Goal: Transaction & Acquisition: Purchase product/service

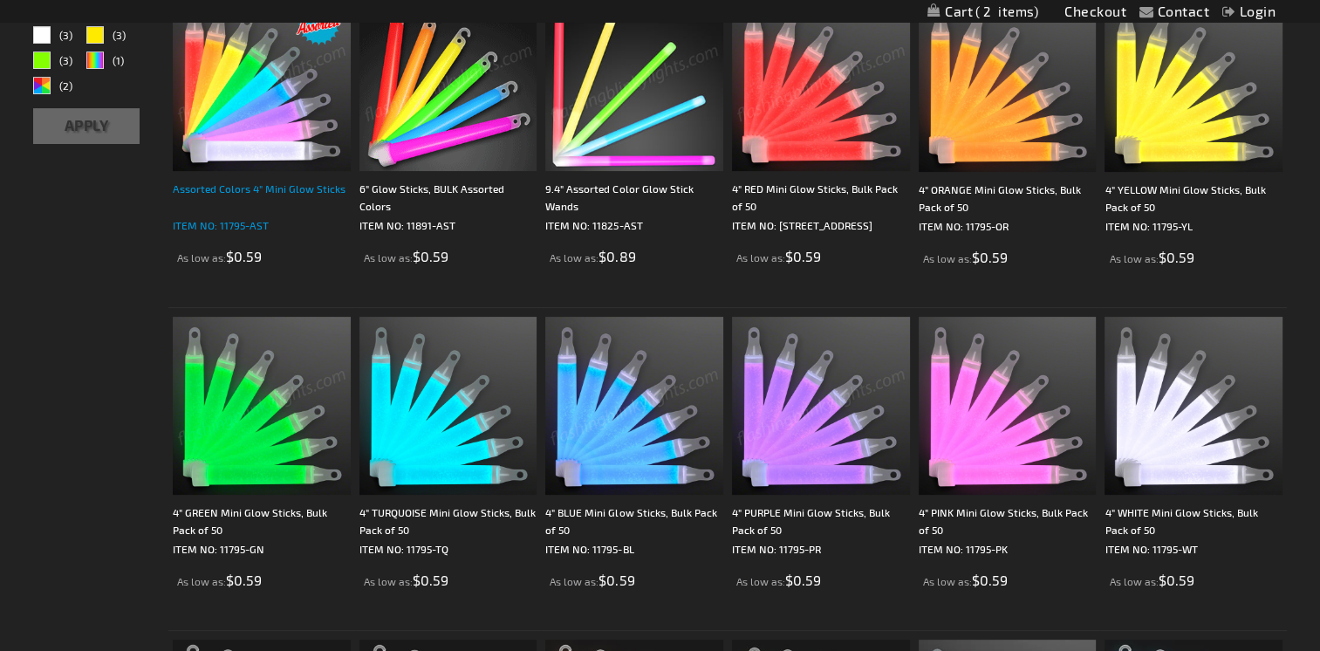
scroll to position [351, 0]
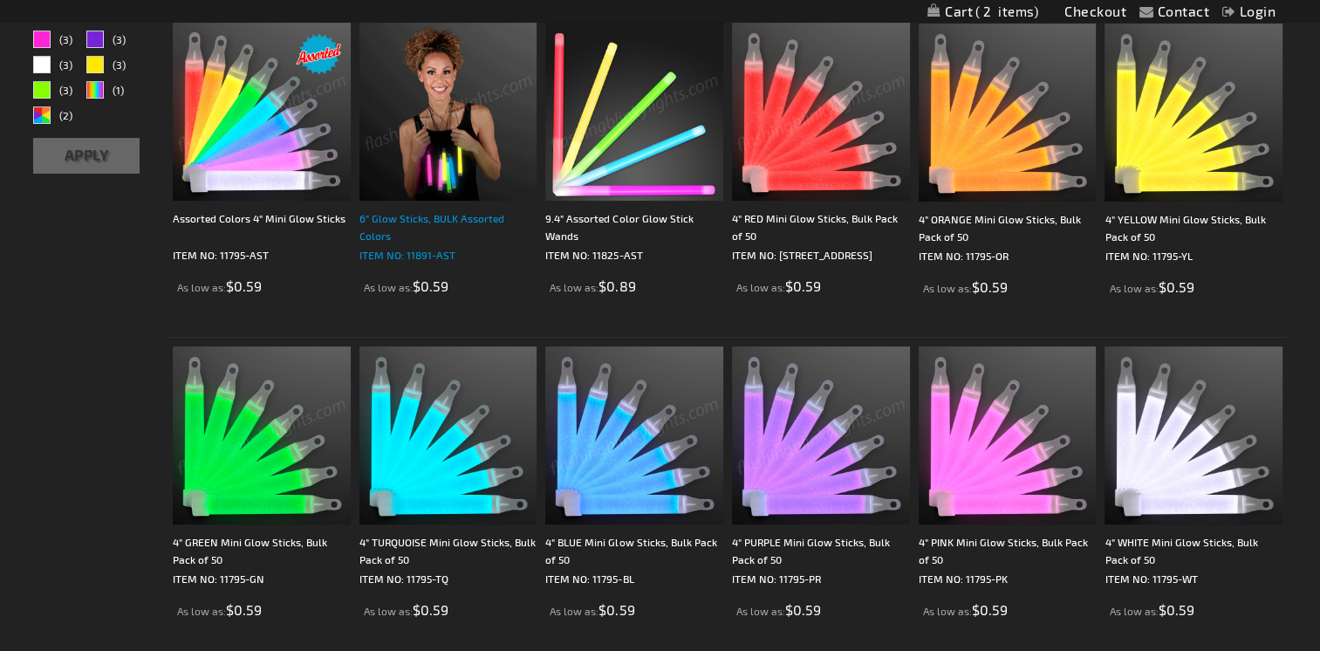
click at [405, 211] on div "6" Glow Sticks, BULK Assorted Colors" at bounding box center [449, 226] width 178 height 35
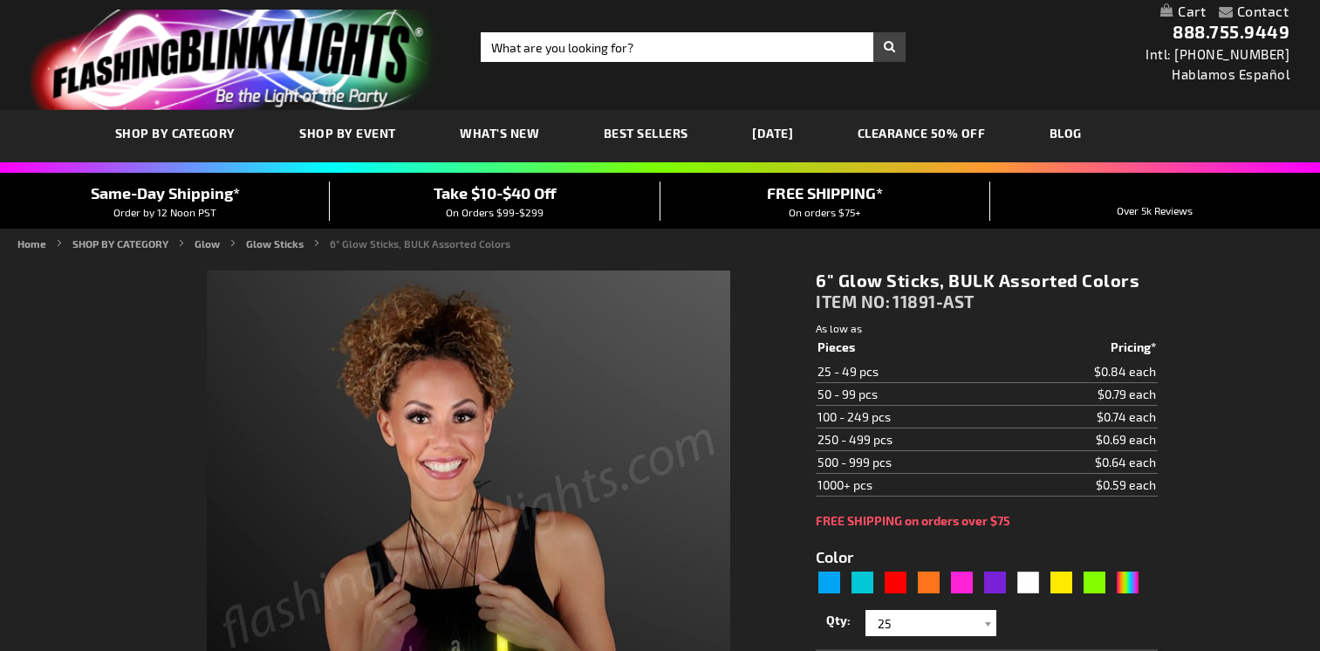
type input "5635"
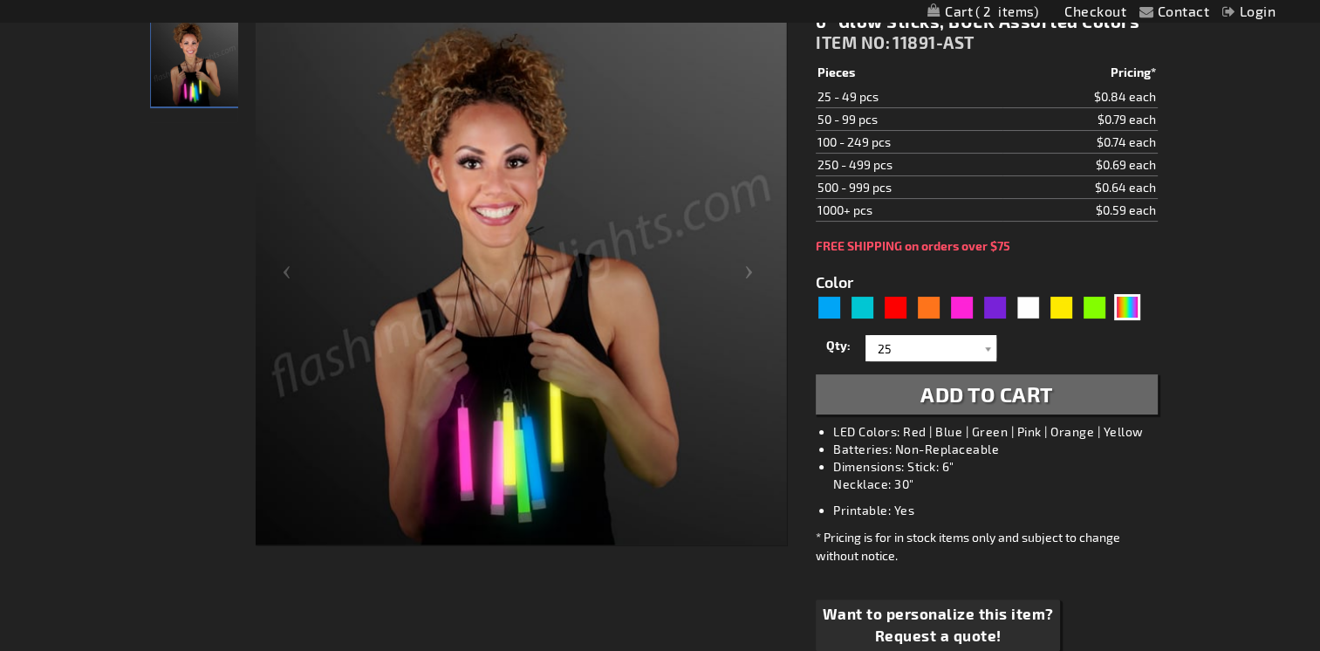
click at [931, 394] on span "Add to Cart" at bounding box center [987, 393] width 133 height 25
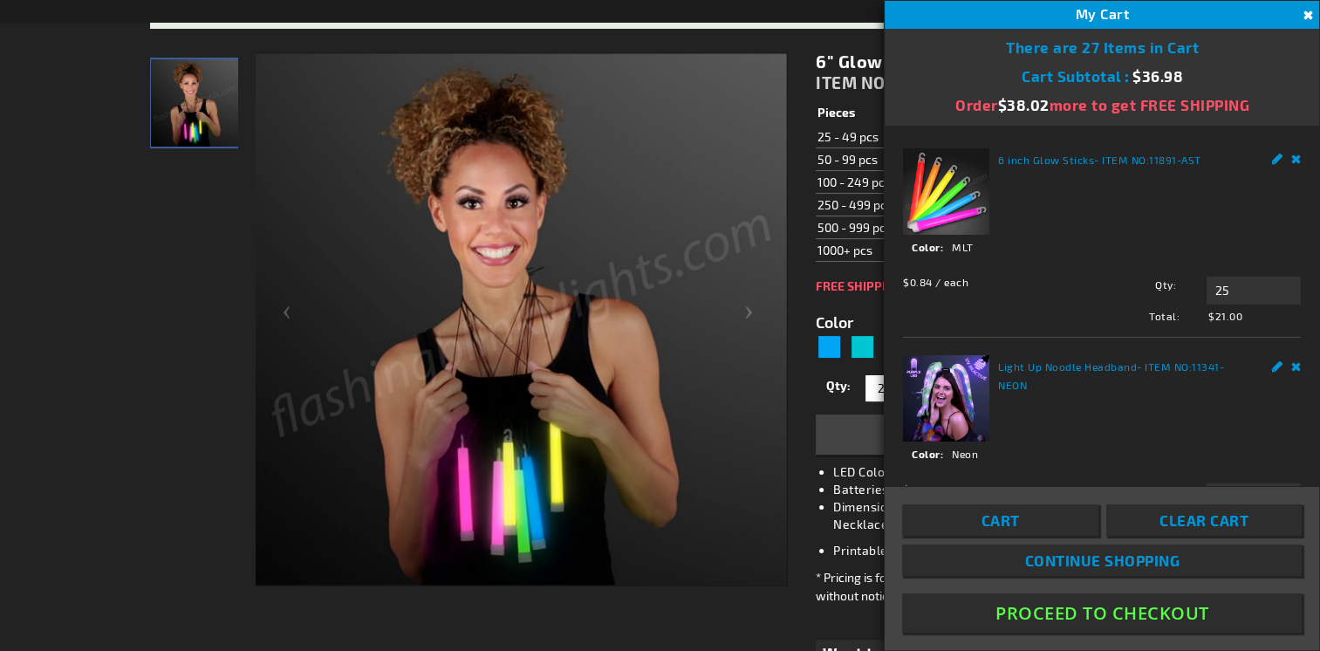
scroll to position [301, 0]
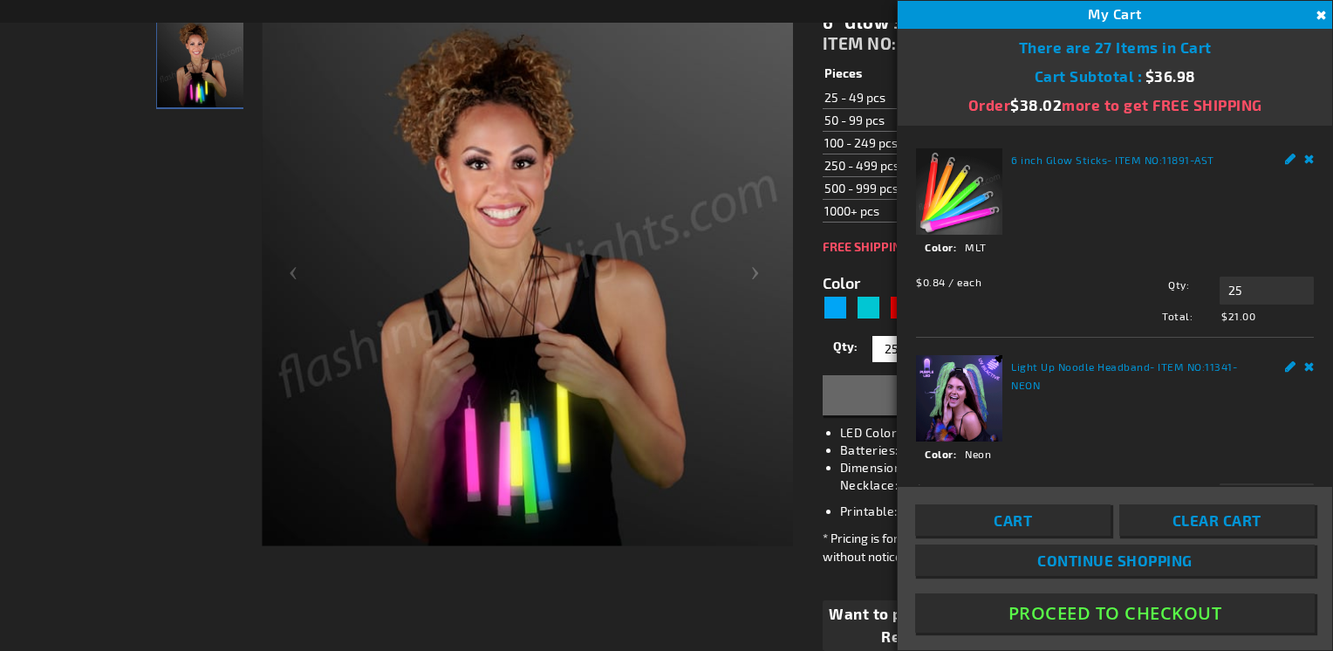
click at [1319, 8] on button "Close" at bounding box center [1319, 15] width 19 height 19
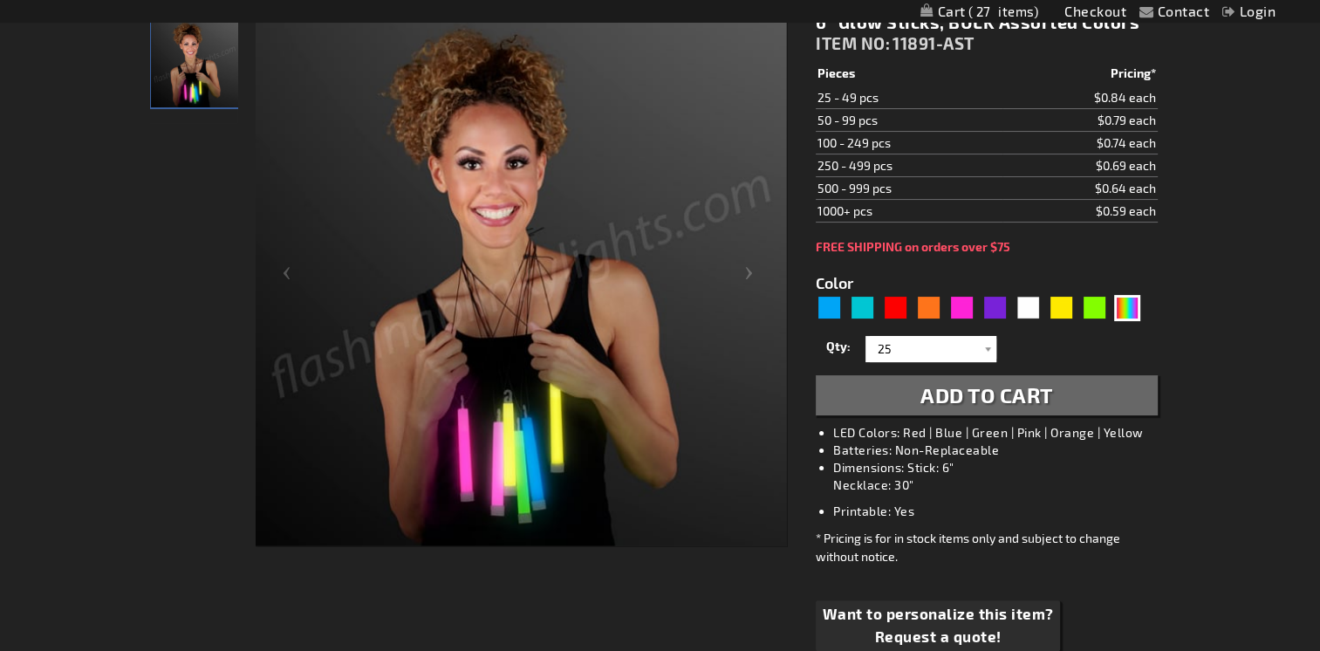
scroll to position [39, 0]
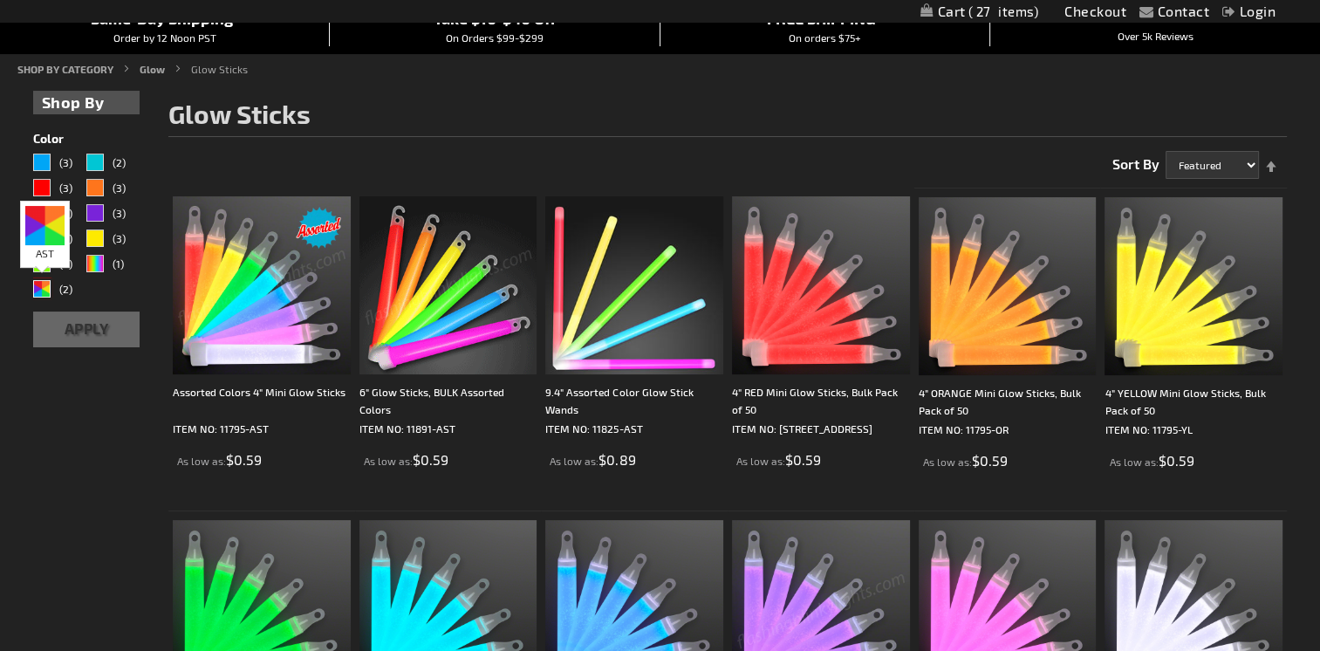
click at [45, 290] on div "AST" at bounding box center [41, 288] width 17 height 17
click at [39, 285] on div "AST" at bounding box center [41, 288] width 17 height 17
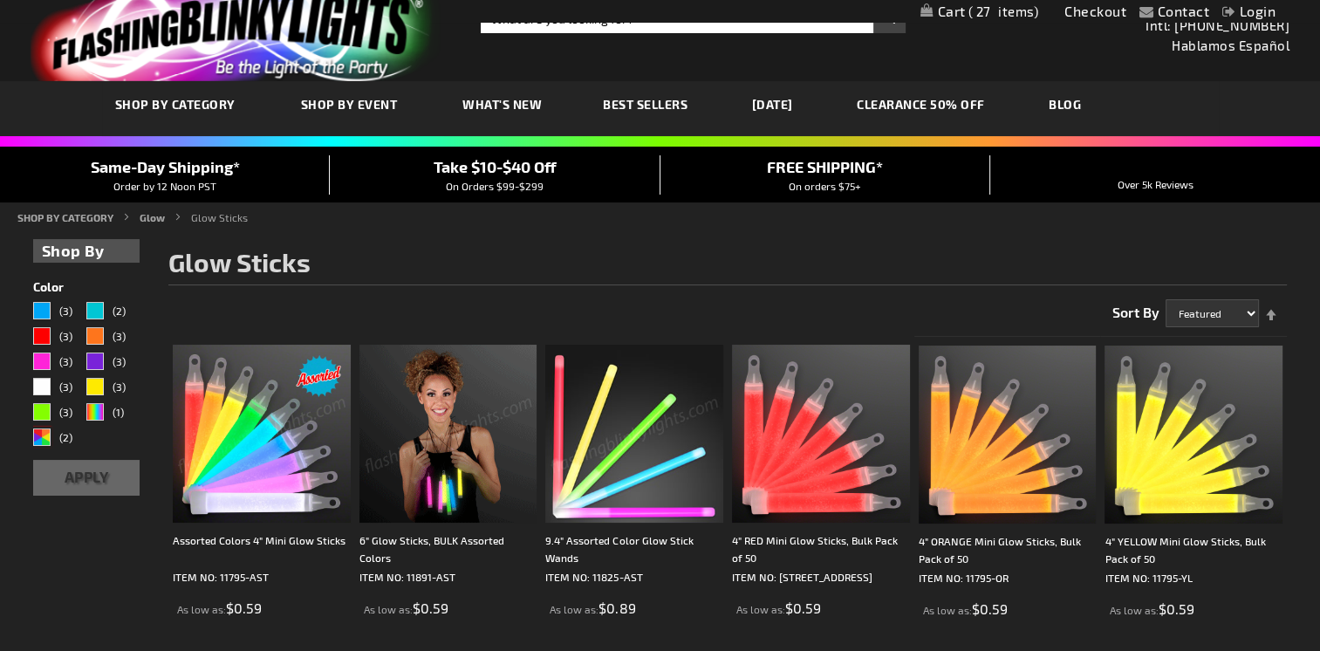
scroll to position [3, 0]
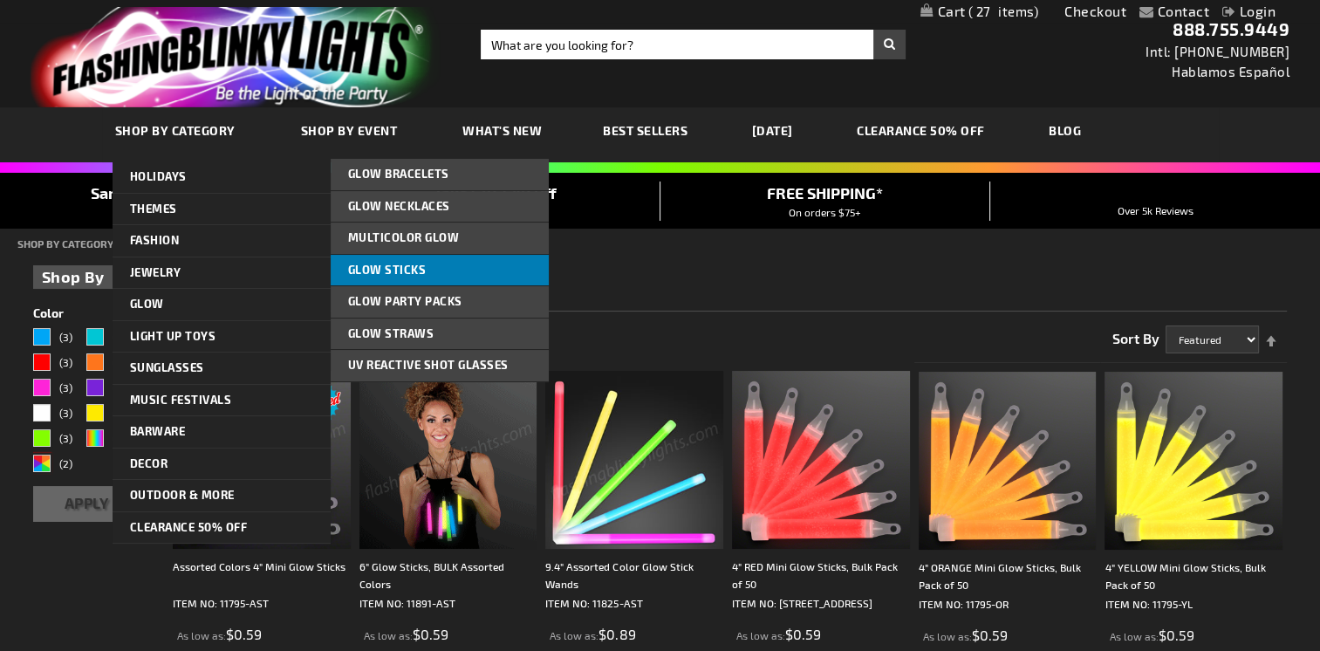
click at [395, 266] on span "Glow Sticks" at bounding box center [387, 270] width 79 height 14
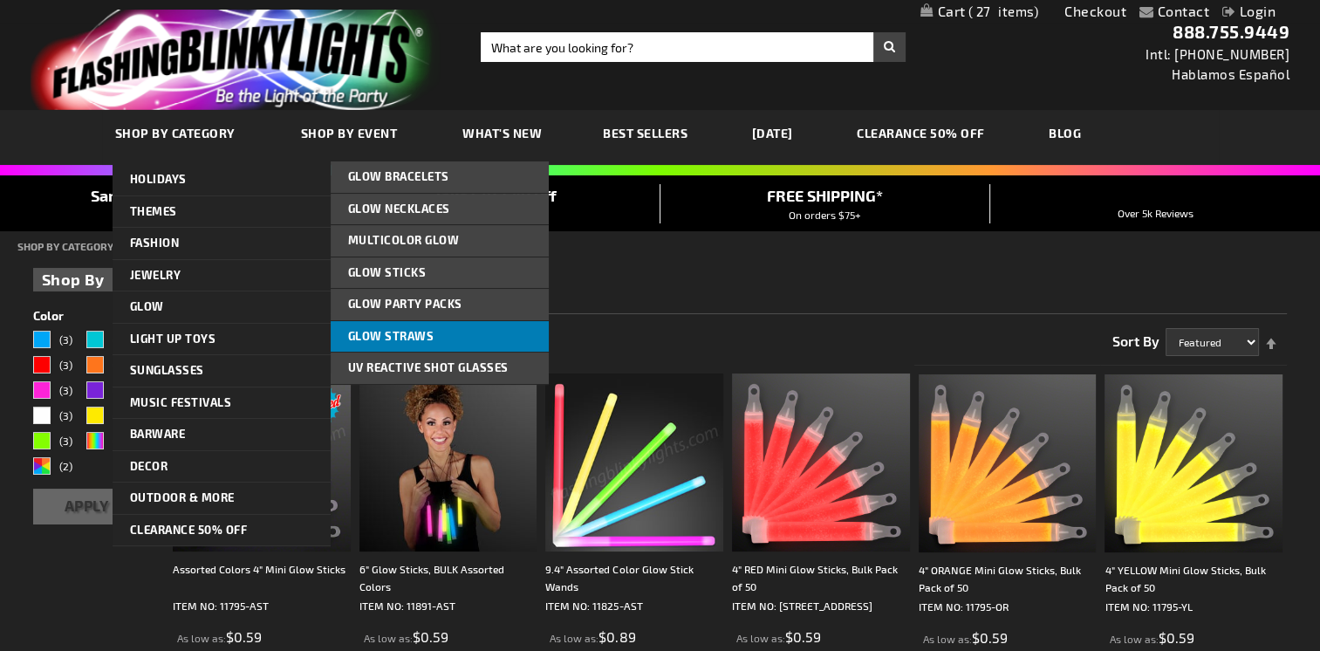
click at [400, 334] on span "Glow Straws" at bounding box center [391, 336] width 86 height 14
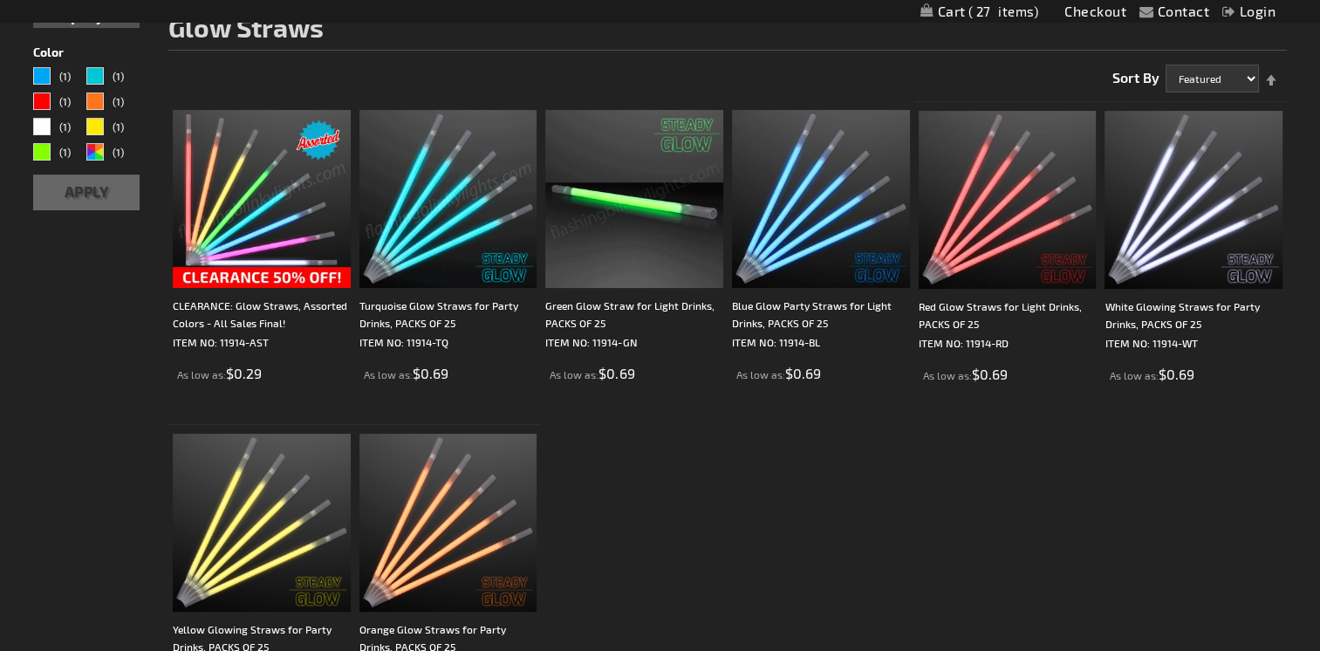
click at [313, 278] on img at bounding box center [262, 199] width 178 height 178
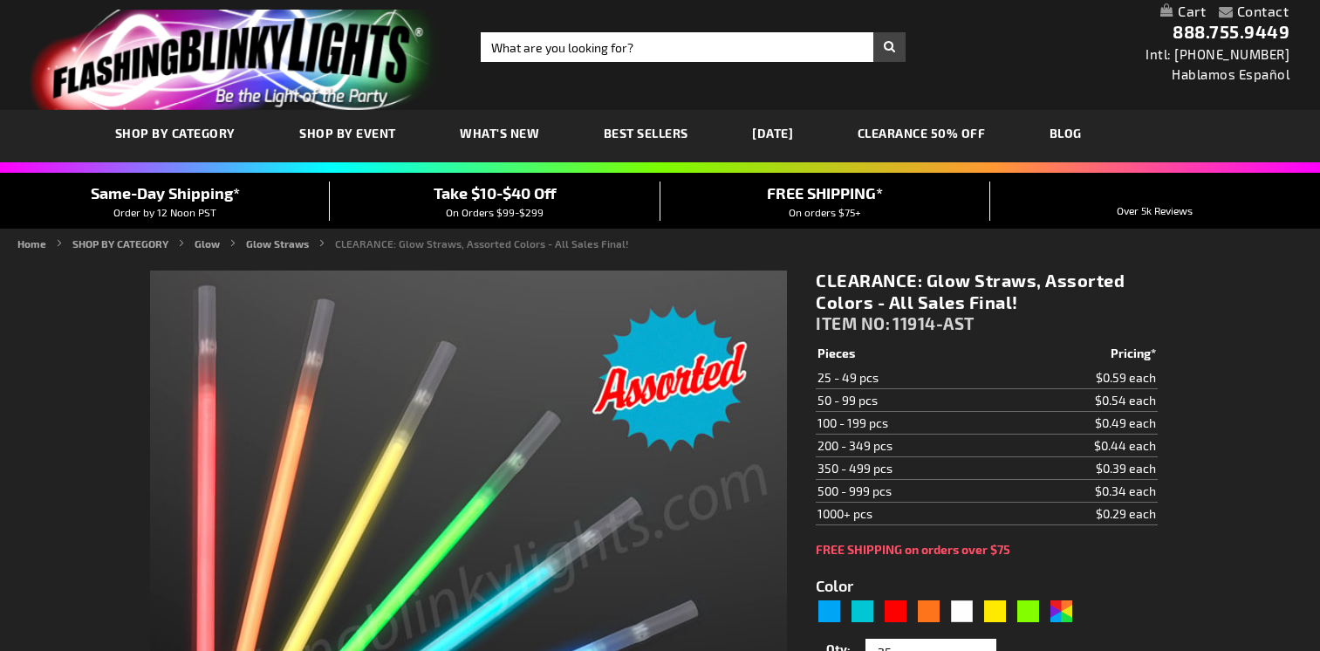
type input "5630"
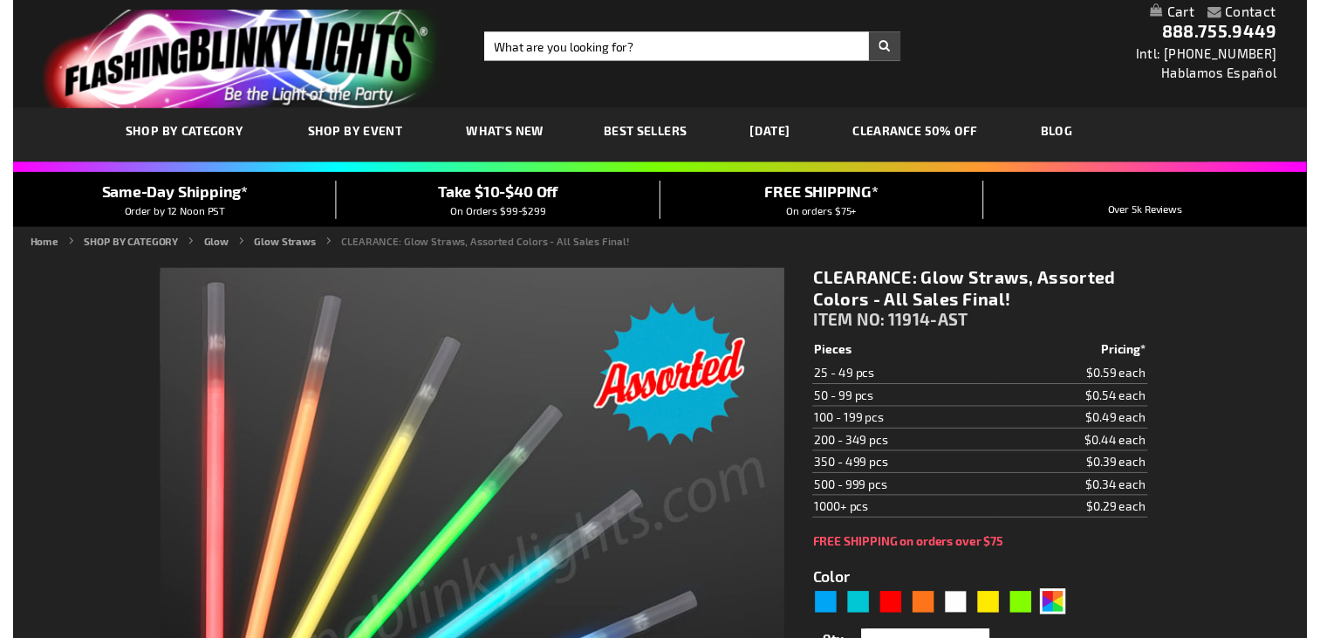
scroll to position [176, 0]
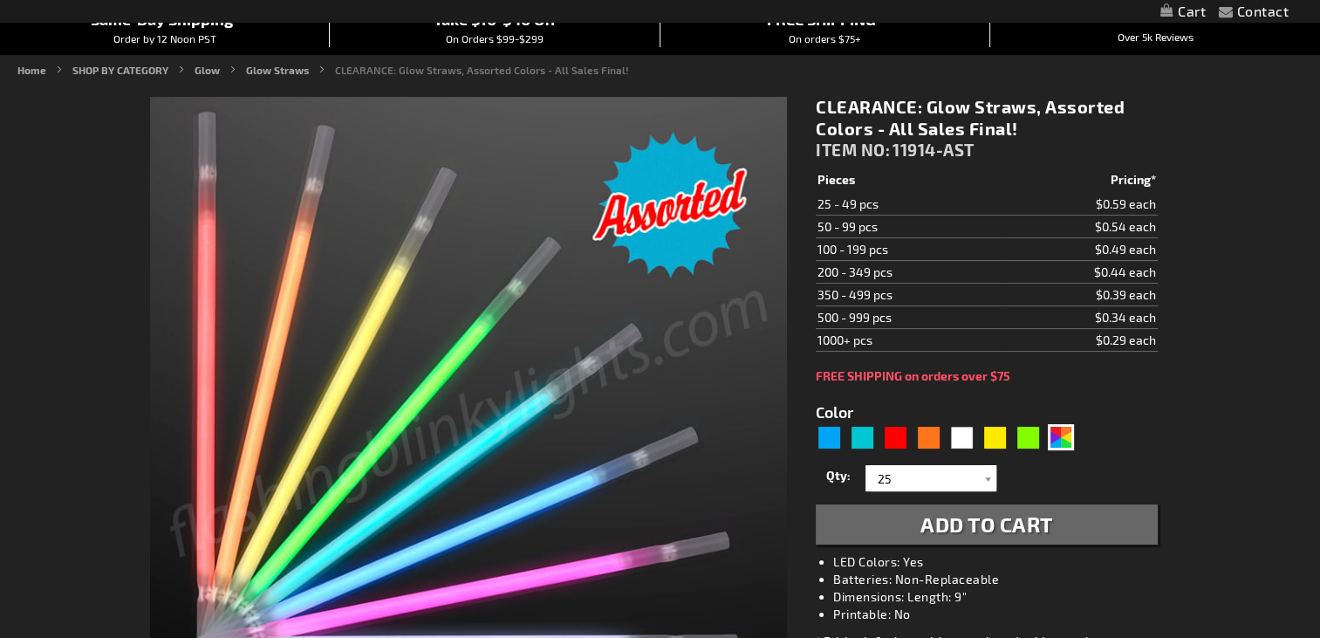
click at [936, 517] on span "Add to Cart" at bounding box center [987, 523] width 133 height 25
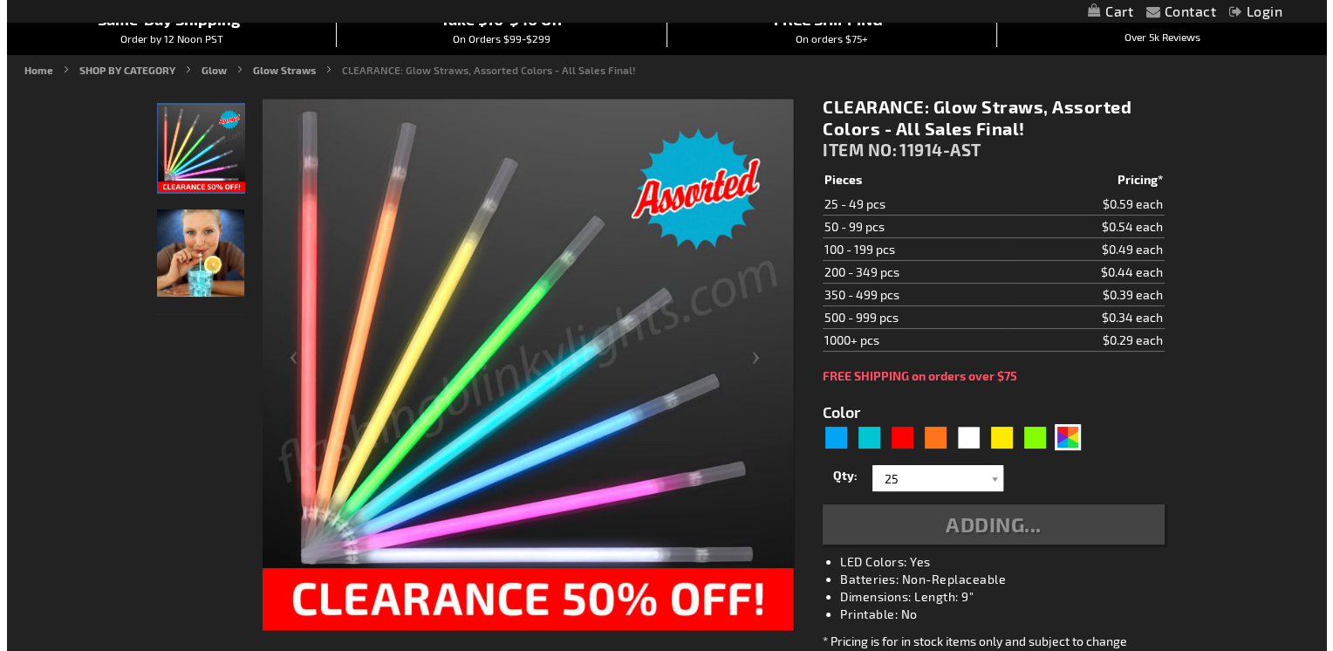
scroll to position [0, 0]
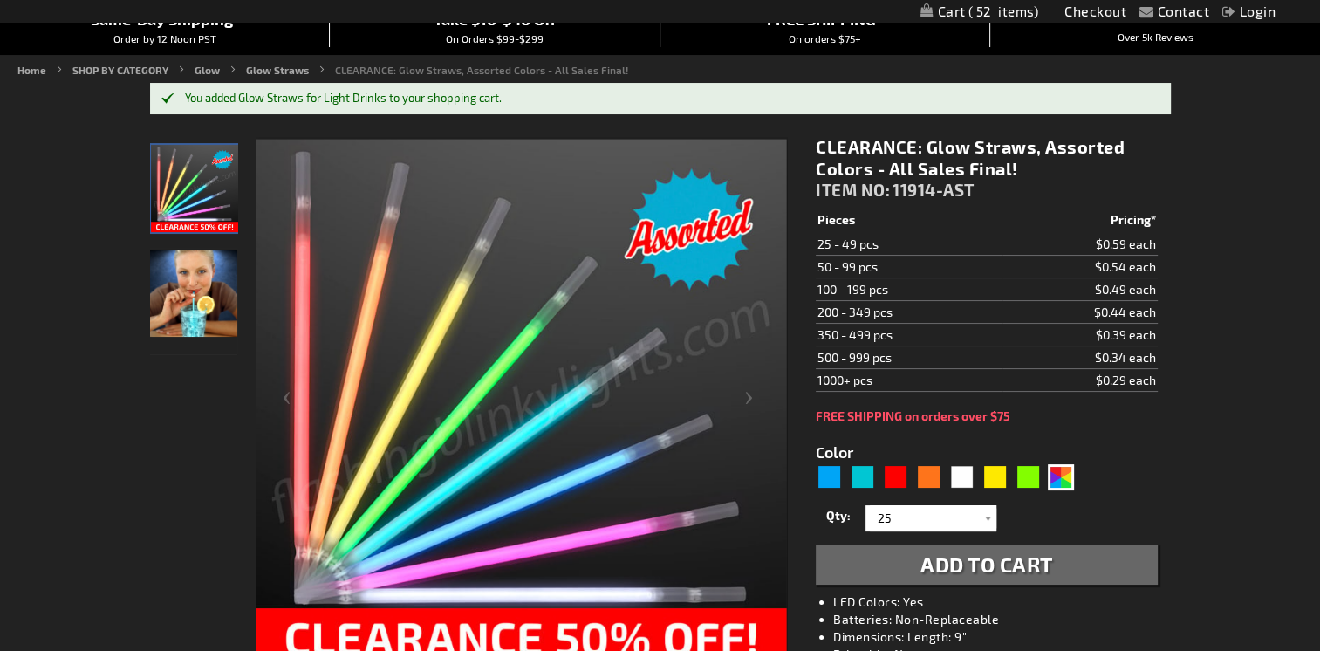
click at [1003, 12] on span "52" at bounding box center [1004, 11] width 71 height 16
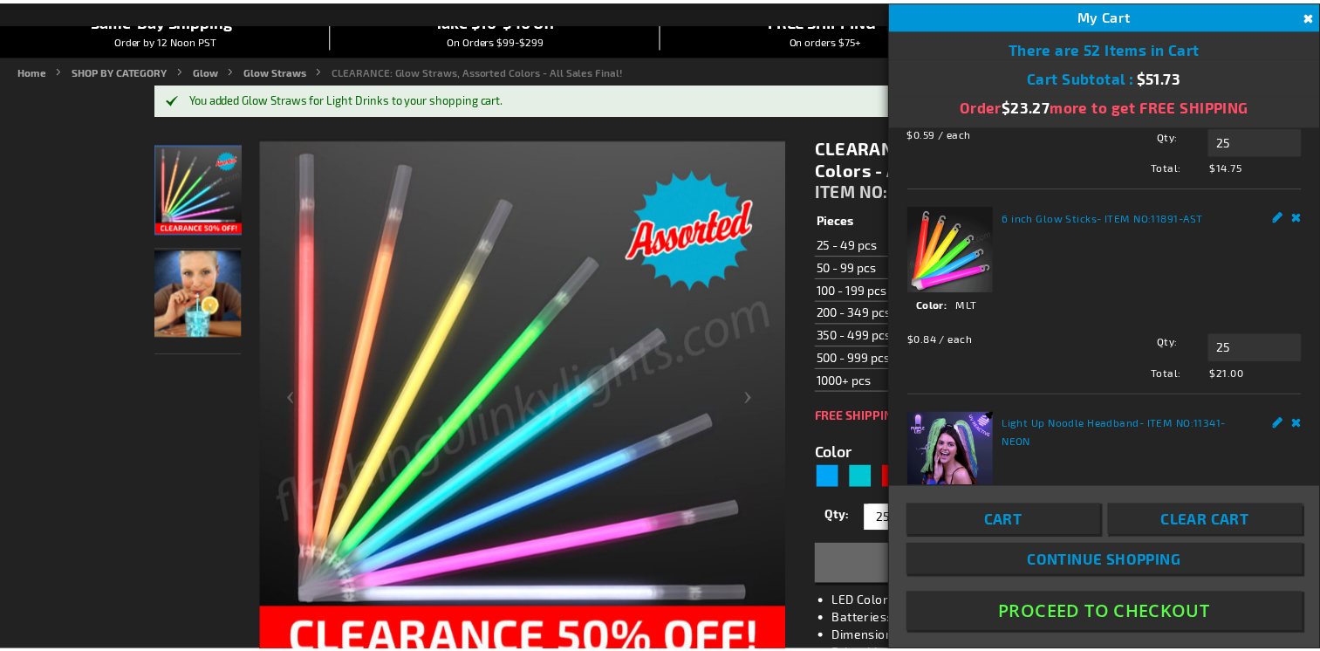
scroll to position [101, 0]
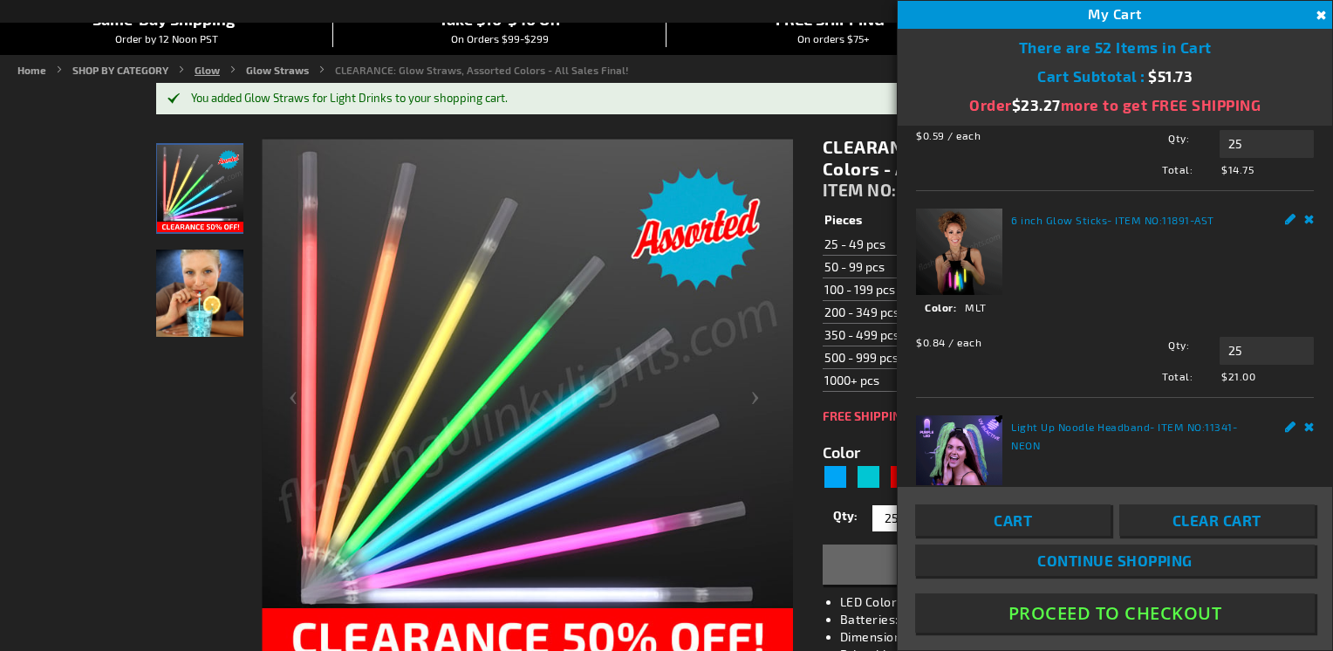
click at [209, 69] on link "Glow" at bounding box center [207, 70] width 25 height 12
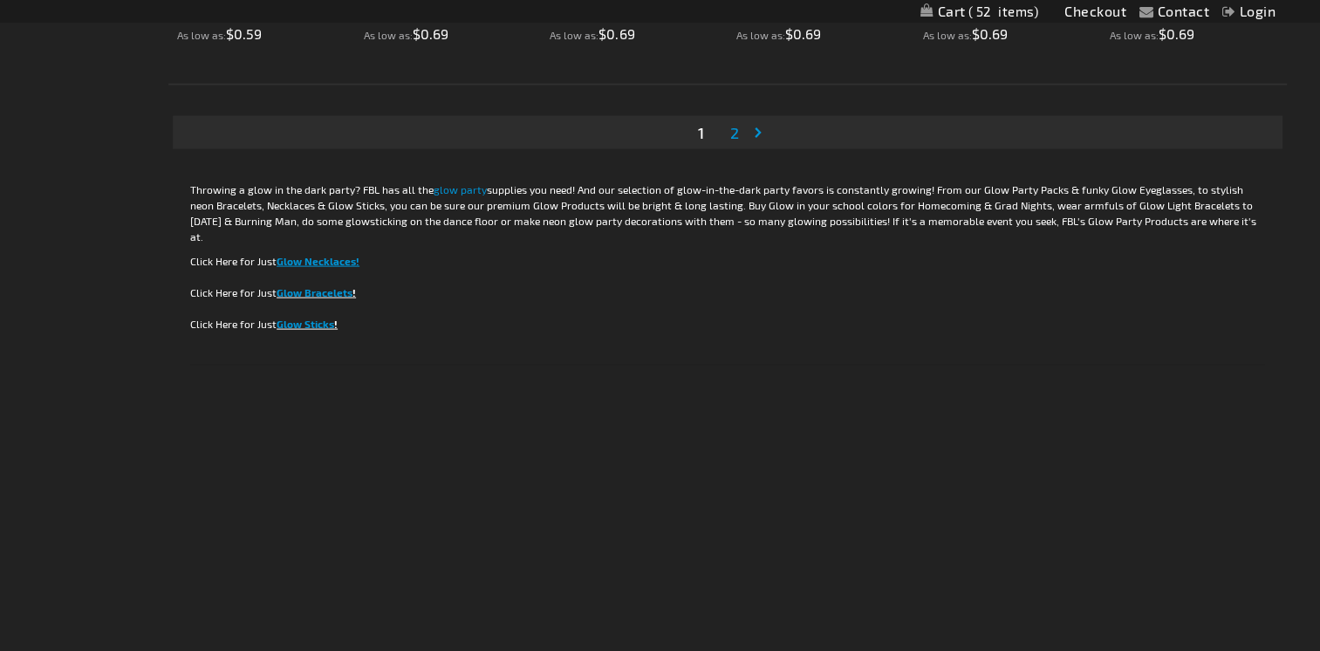
scroll to position [3405, 0]
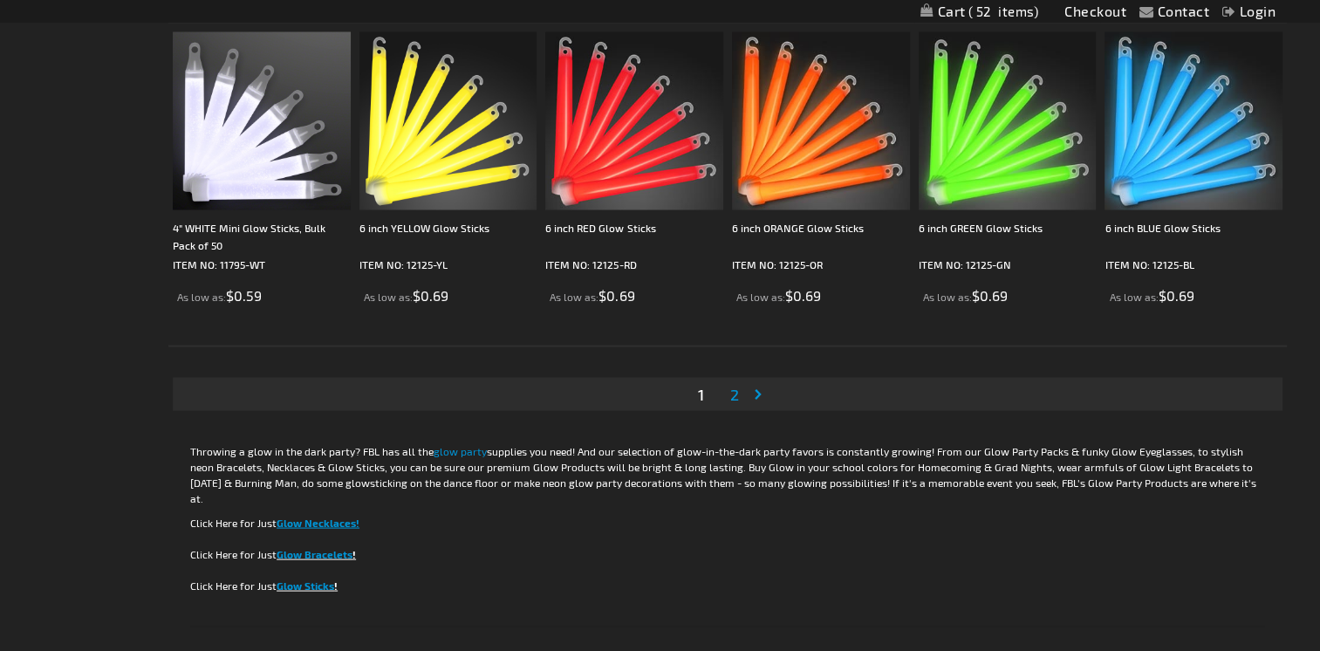
click at [738, 397] on span "2" at bounding box center [734, 394] width 9 height 19
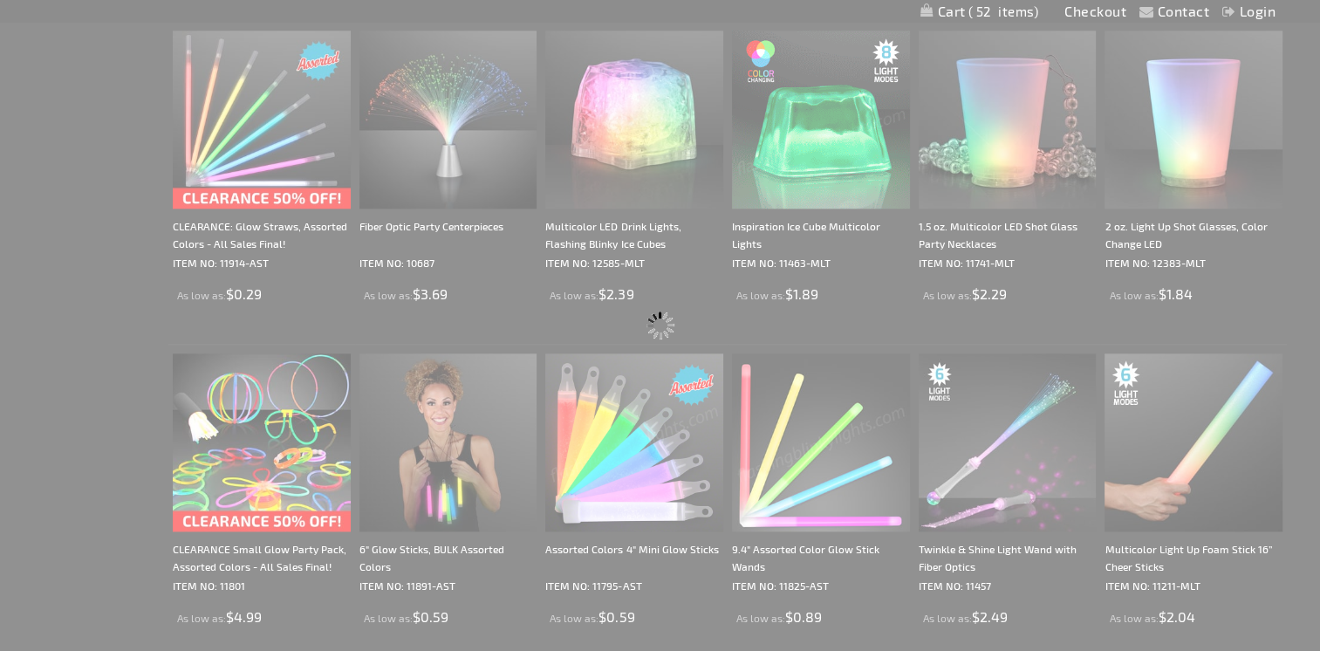
scroll to position [577, 0]
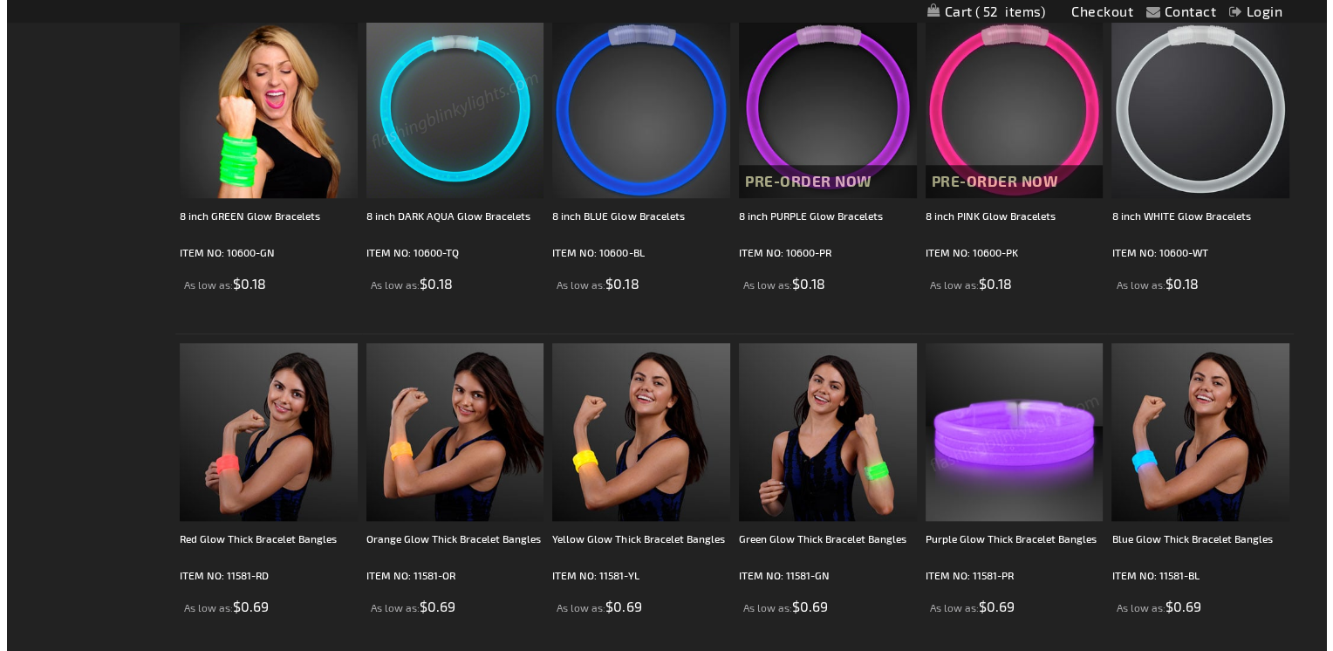
scroll to position [1658, 0]
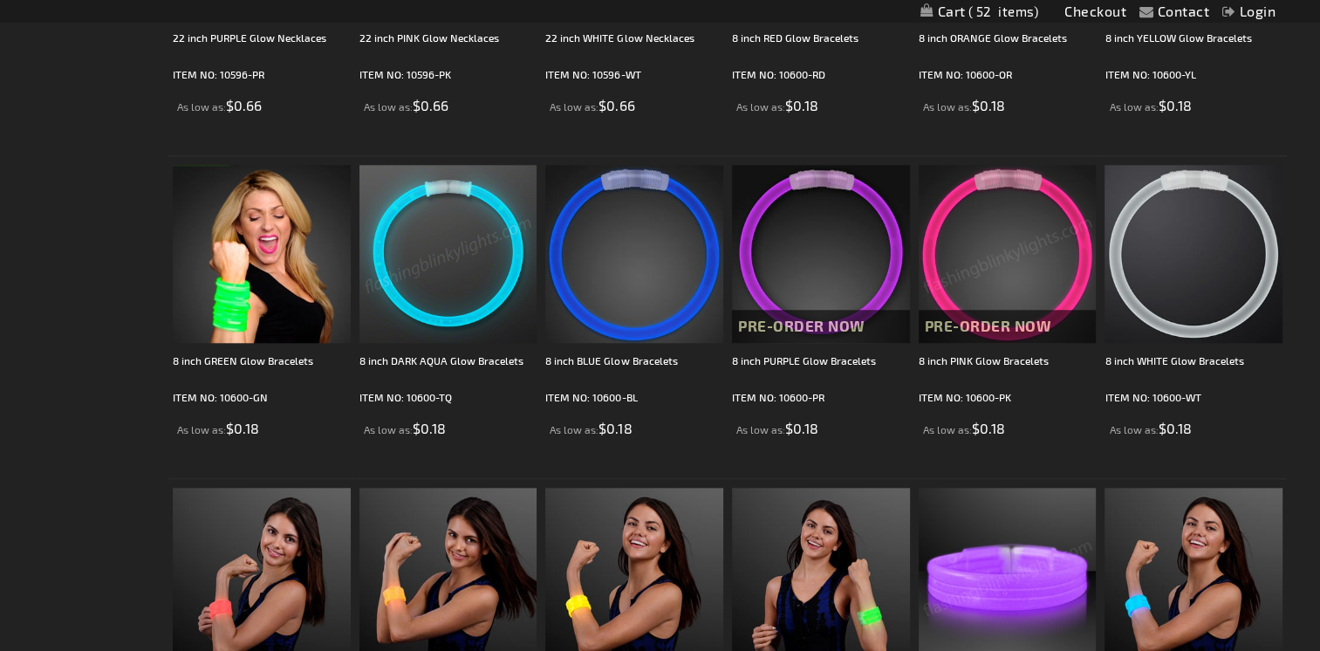
click at [993, 13] on span "52" at bounding box center [1004, 11] width 71 height 16
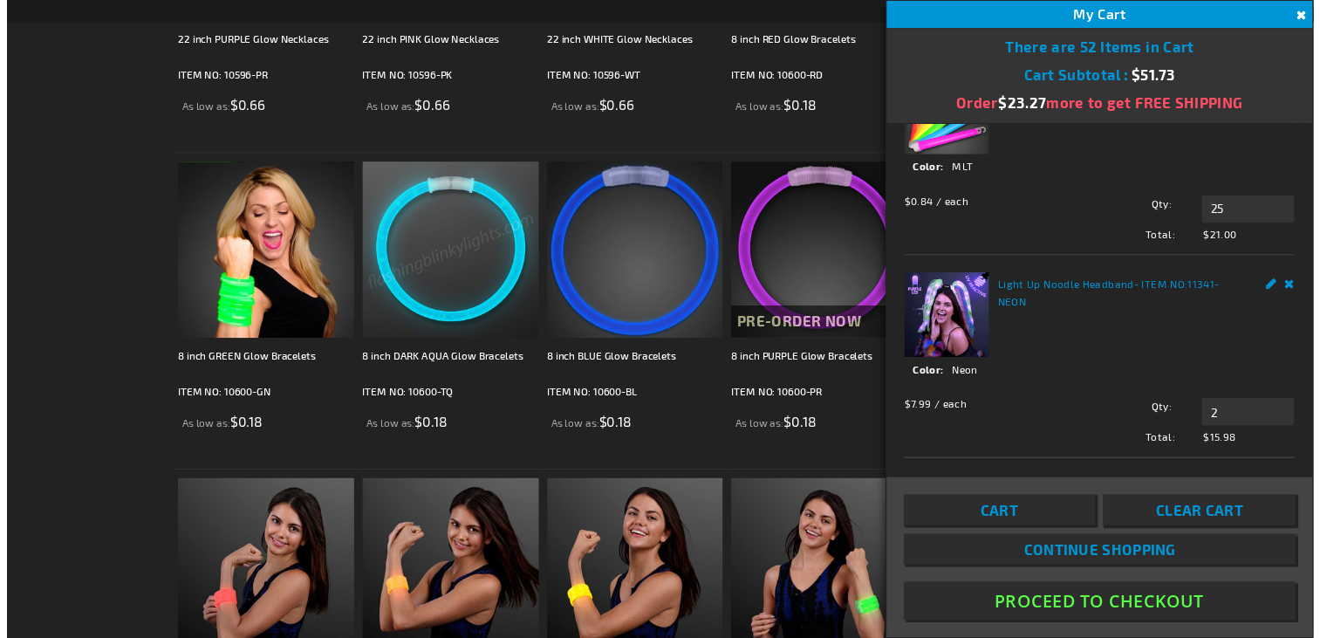
scroll to position [276, 0]
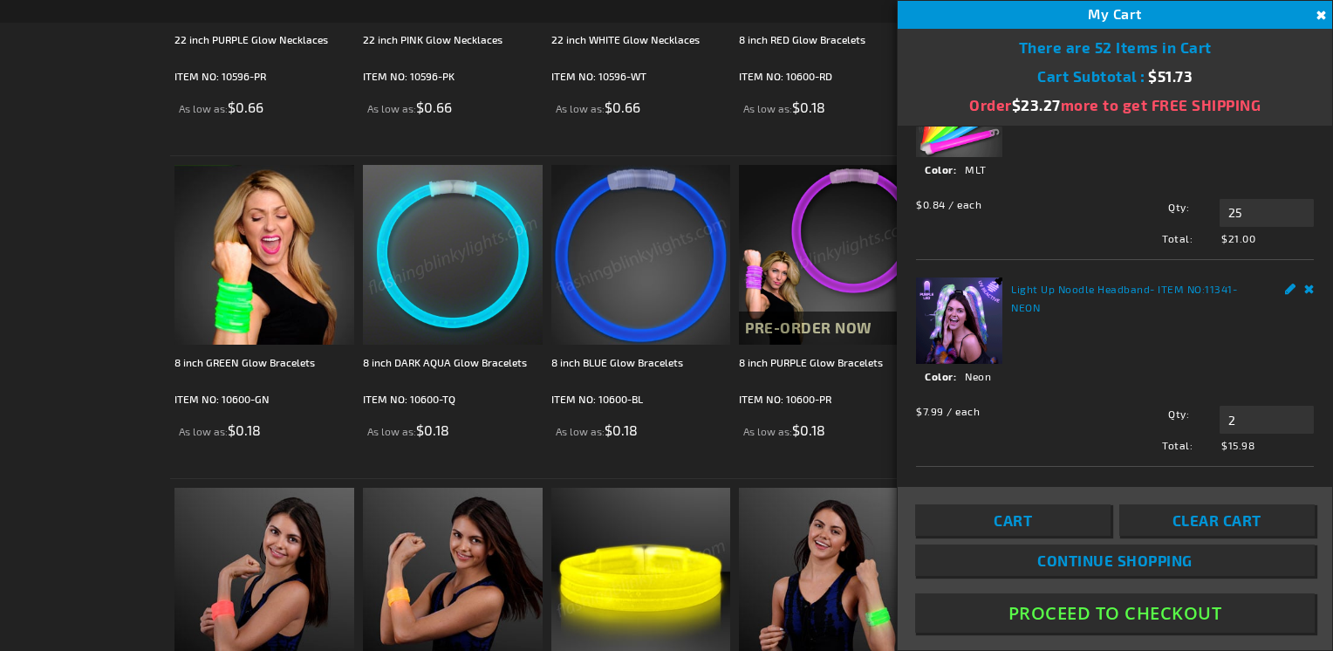
click at [1319, 14] on button "Close" at bounding box center [1319, 15] width 19 height 19
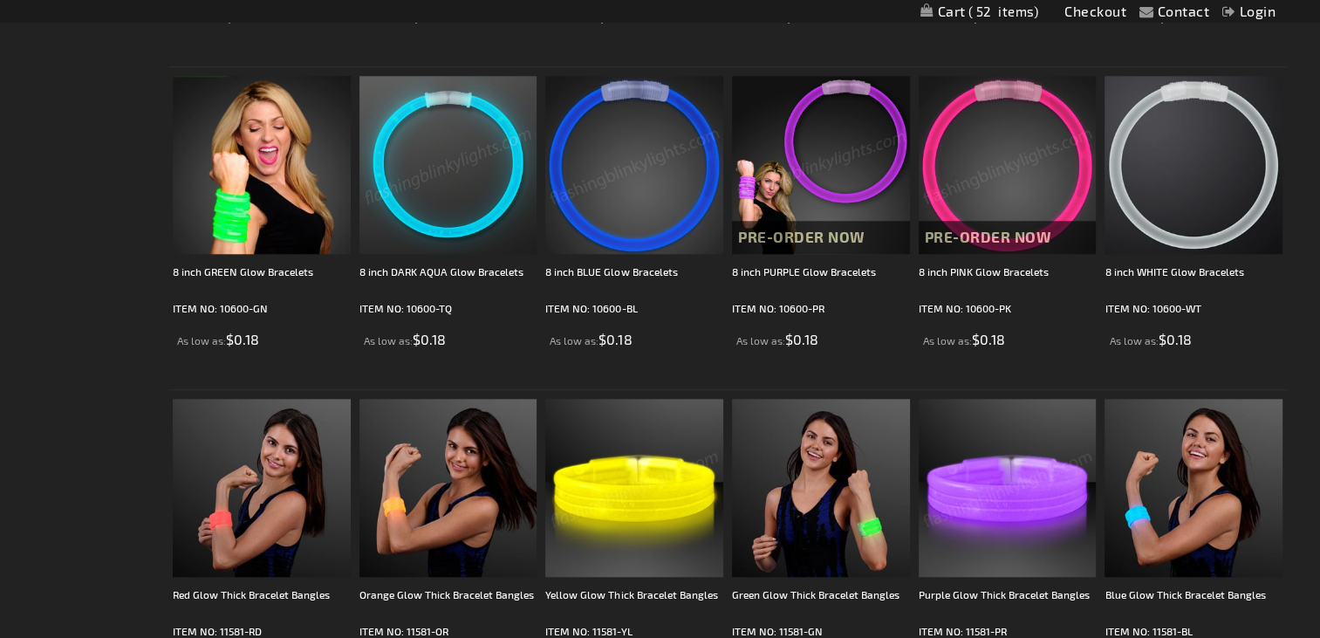
scroll to position [1920, 0]
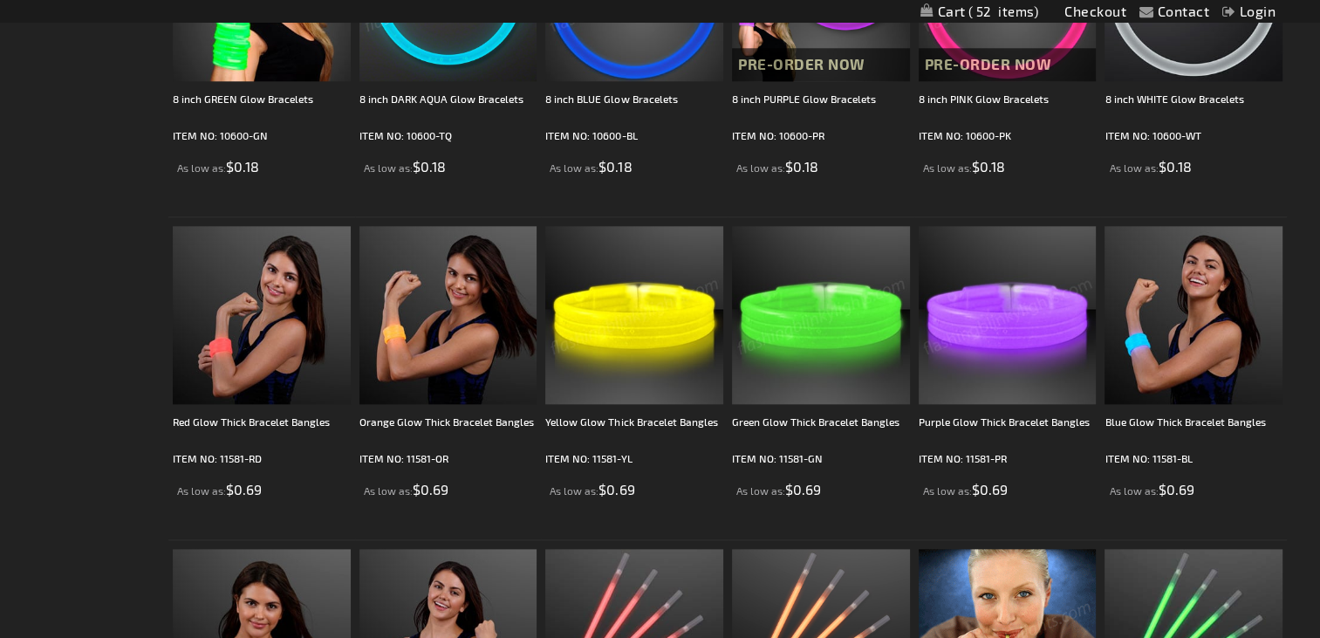
click at [669, 340] on img at bounding box center [634, 315] width 178 height 178
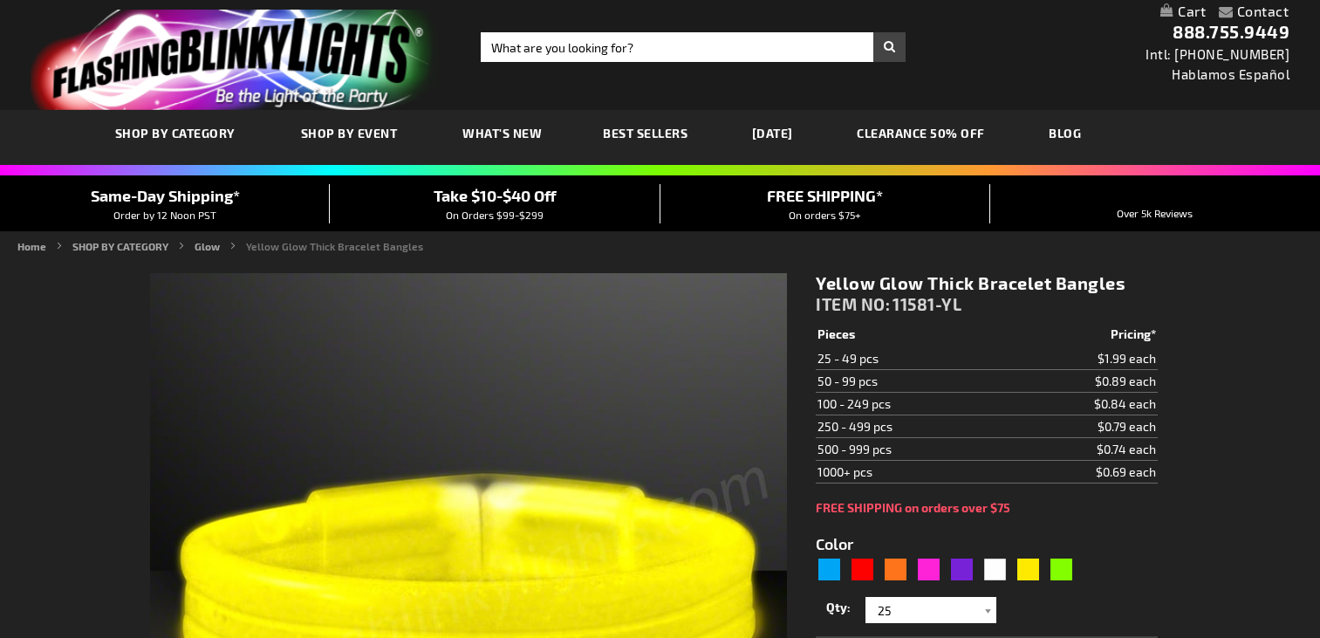
type input "5647"
